Goal: Task Accomplishment & Management: Complete application form

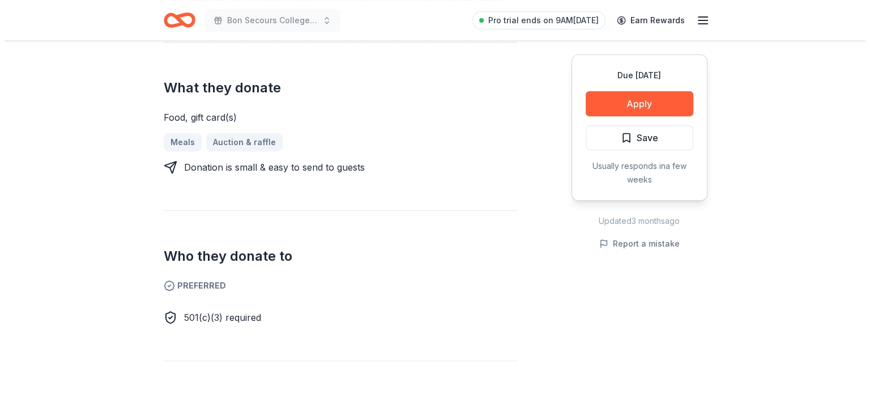
scroll to position [510, 0]
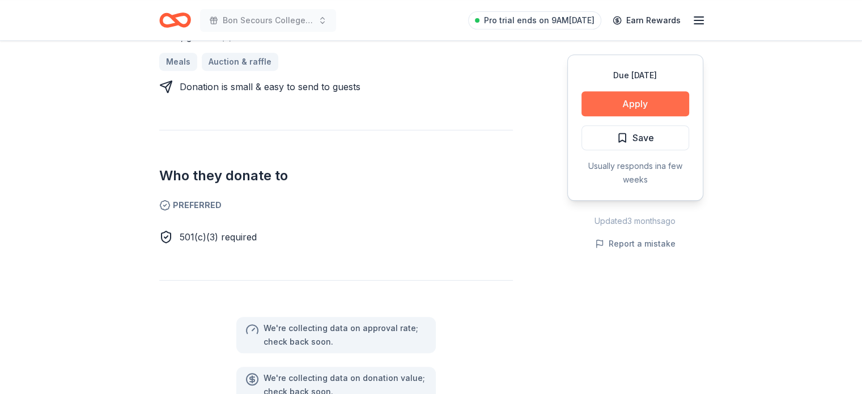
click at [640, 103] on button "Apply" at bounding box center [635, 103] width 108 height 25
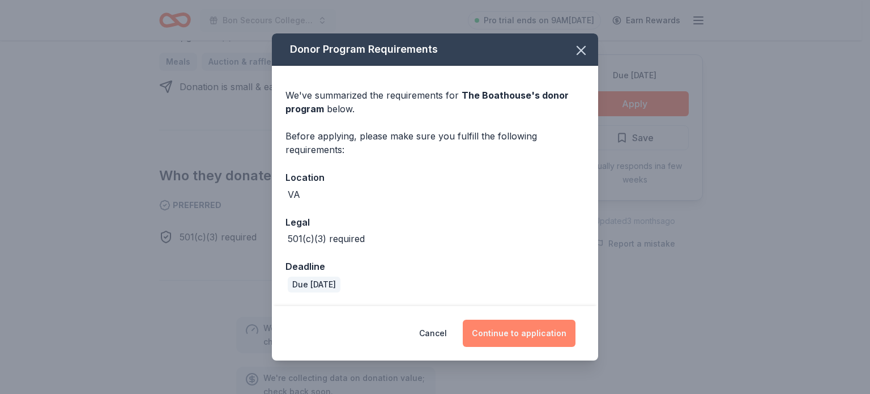
click at [505, 326] on button "Continue to application" at bounding box center [519, 332] width 113 height 27
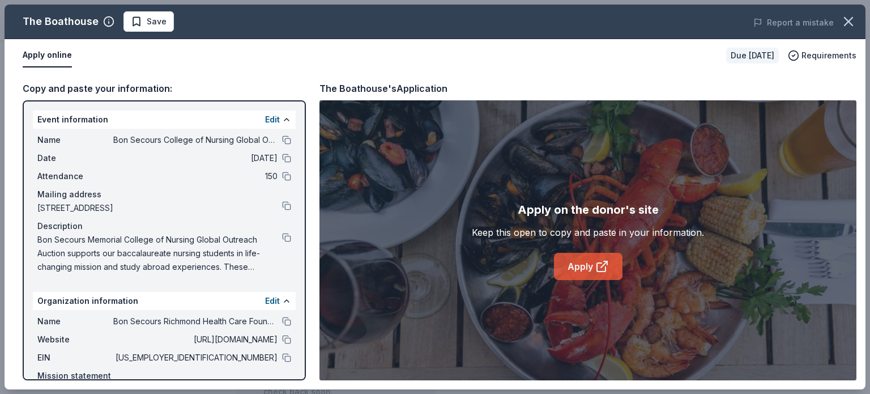
click at [580, 263] on link "Apply" at bounding box center [588, 266] width 69 height 27
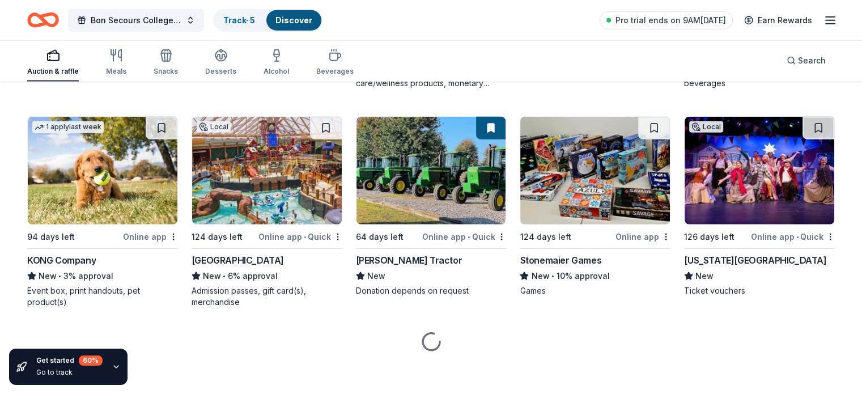
scroll to position [2891, 0]
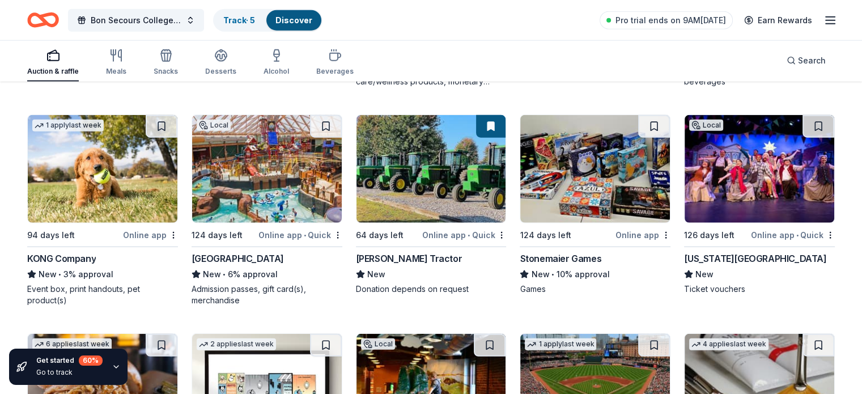
click at [245, 255] on div "Massanutten Resort" at bounding box center [237, 259] width 92 height 14
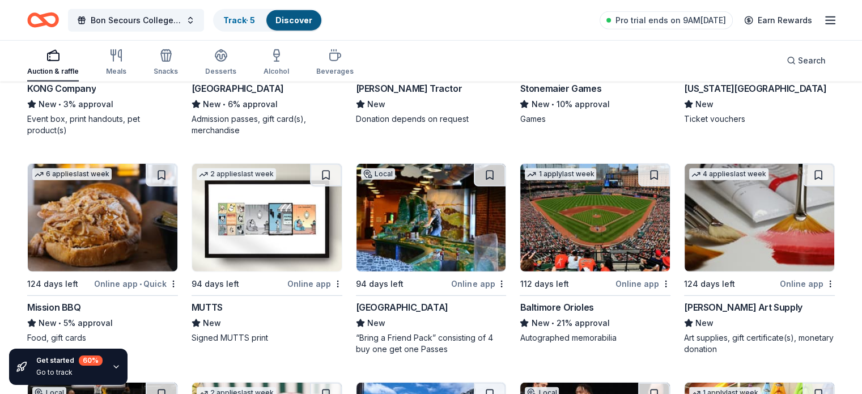
scroll to position [3118, 0]
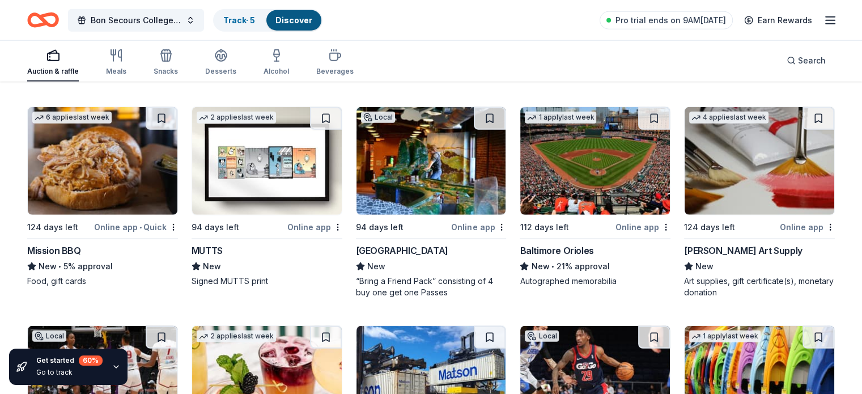
click at [100, 199] on img at bounding box center [103, 161] width 150 height 108
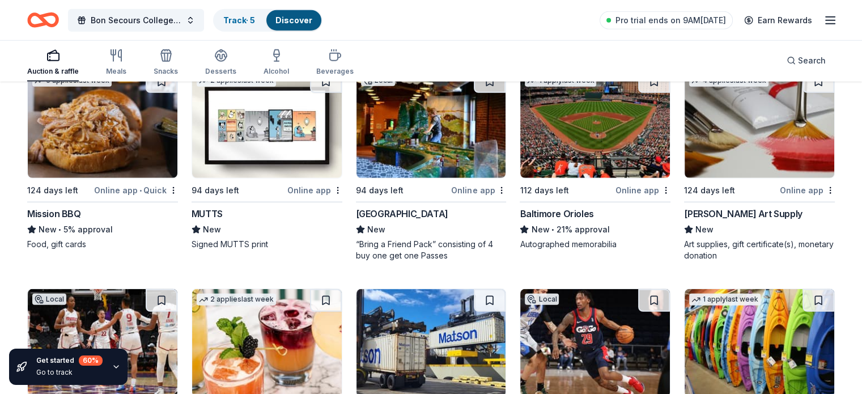
scroll to position [3174, 0]
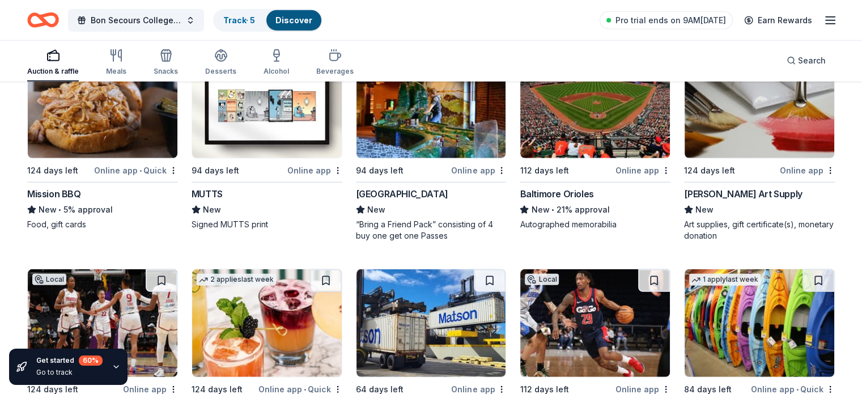
click at [571, 189] on div "Baltimore Orioles" at bounding box center [556, 194] width 74 height 14
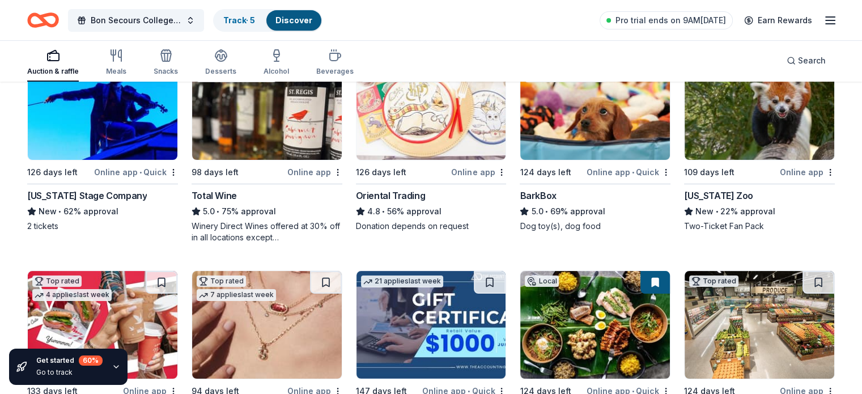
scroll to position [170, 0]
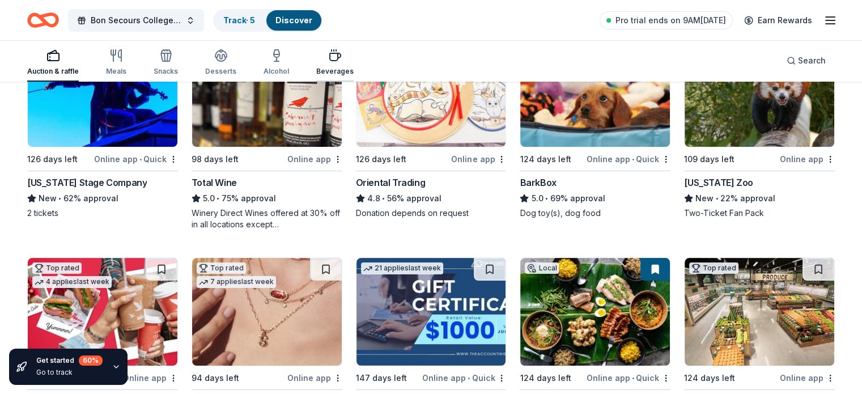
click at [342, 52] on icon "button" at bounding box center [335, 56] width 14 height 14
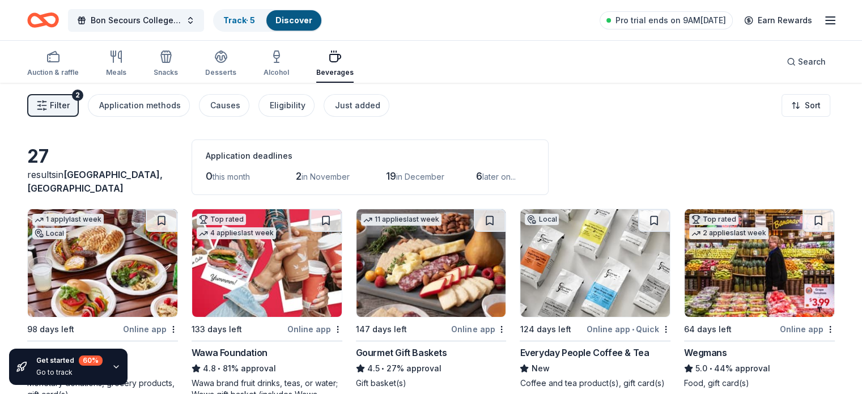
drag, startPoint x: 134, startPoint y: 52, endPoint x: 168, endPoint y: 92, distance: 53.0
click at [123, 52] on icon "button" at bounding box center [116, 57] width 14 height 14
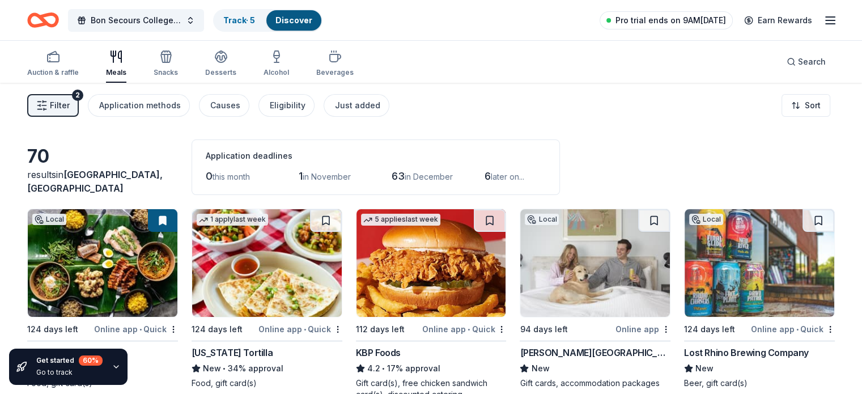
click at [615, 24] on span "Pro trial ends on 9AM[DATE]" at bounding box center [670, 21] width 110 height 14
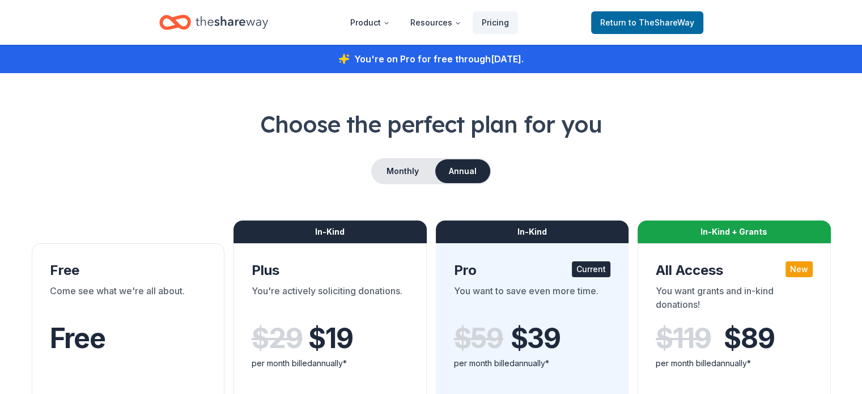
click at [810, 15] on header "Product Resources Pricing Return to TheShareWay" at bounding box center [431, 22] width 862 height 45
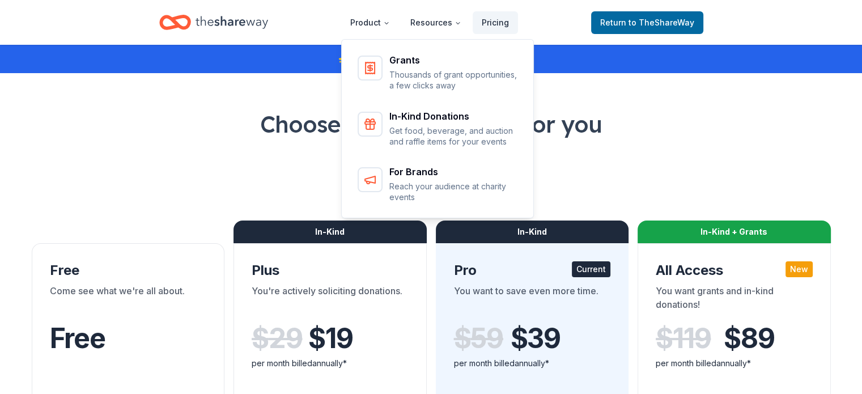
click at [214, 16] on icon "Home" at bounding box center [231, 22] width 73 height 23
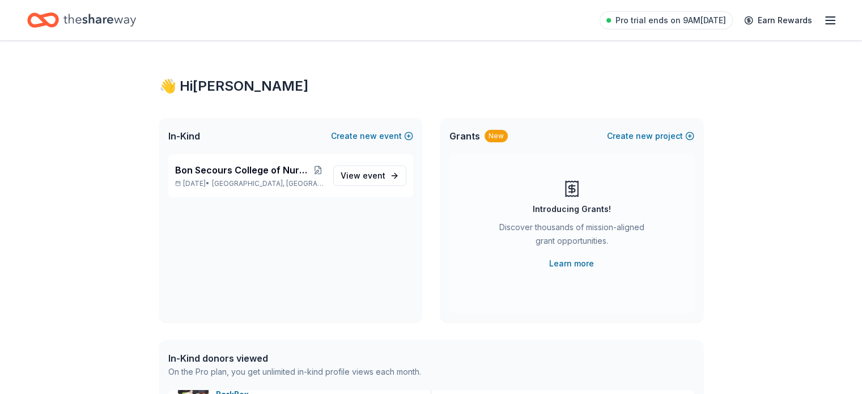
click at [823, 19] on icon "button" at bounding box center [830, 21] width 14 height 14
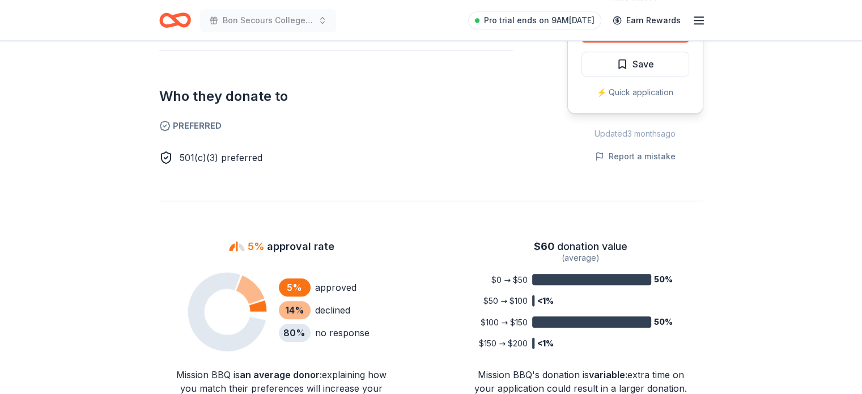
scroll to position [623, 0]
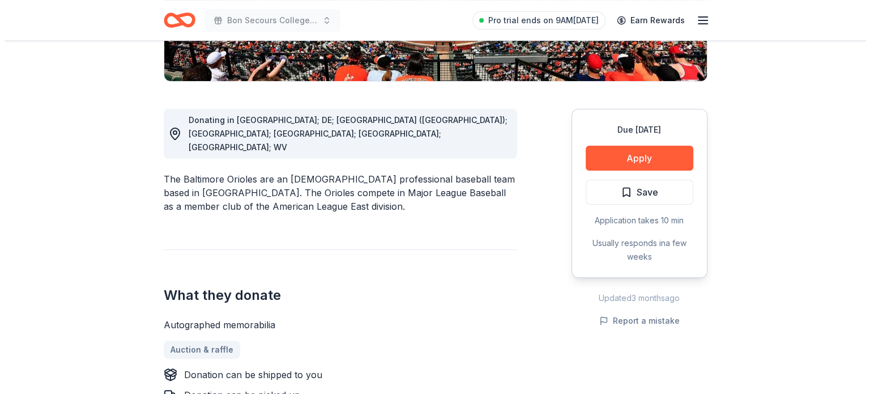
scroll to position [283, 0]
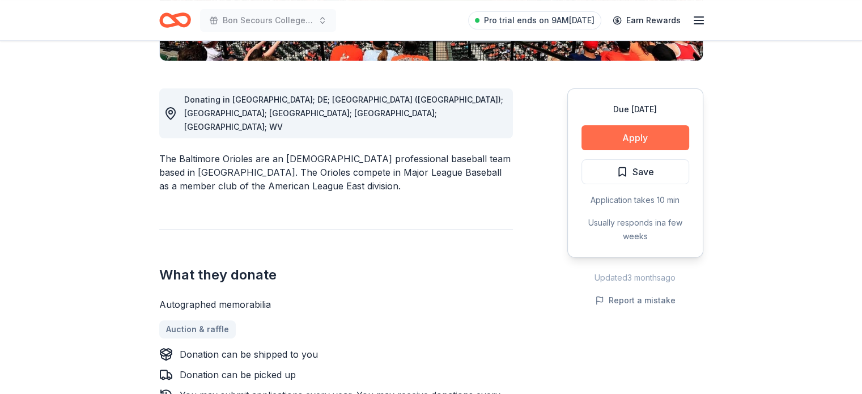
click at [647, 140] on button "Apply" at bounding box center [635, 137] width 108 height 25
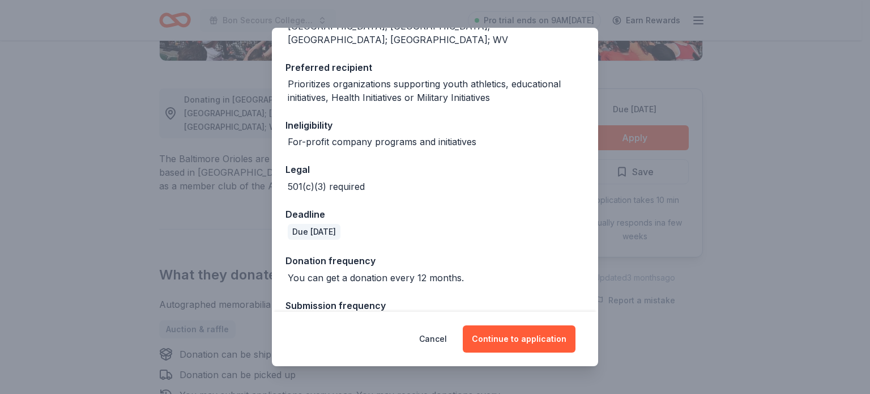
scroll to position [179, 0]
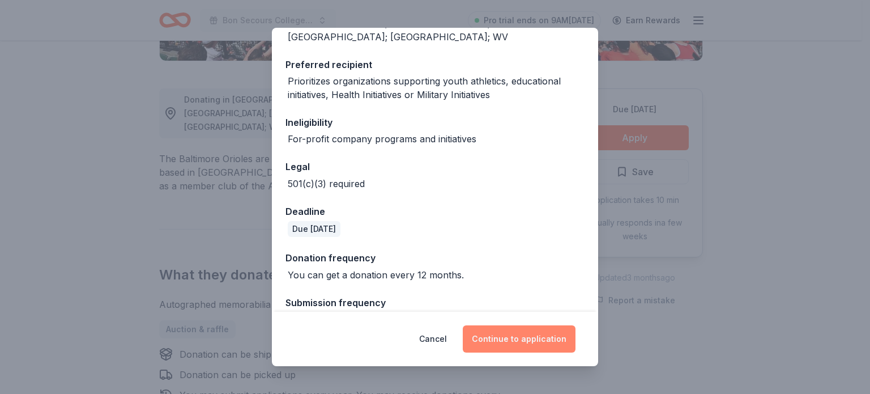
click at [513, 340] on button "Continue to application" at bounding box center [519, 338] width 113 height 27
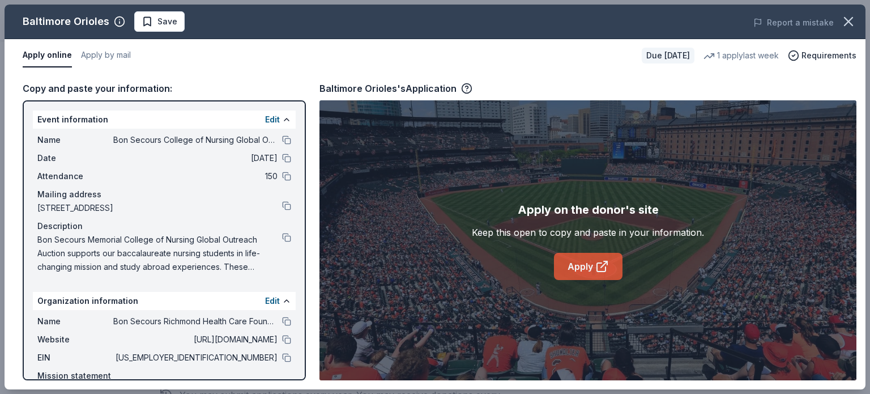
click at [596, 269] on icon at bounding box center [602, 266] width 14 height 14
